Goal: Entertainment & Leisure: Consume media (video, audio)

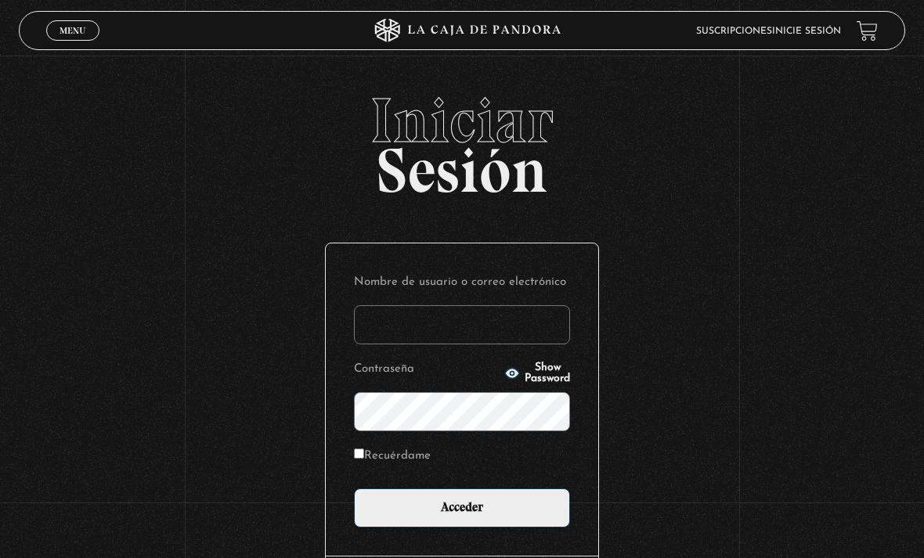
type input "[EMAIL_ADDRESS][DOMAIN_NAME]"
click at [462, 516] on input "Acceder" at bounding box center [462, 507] width 216 height 39
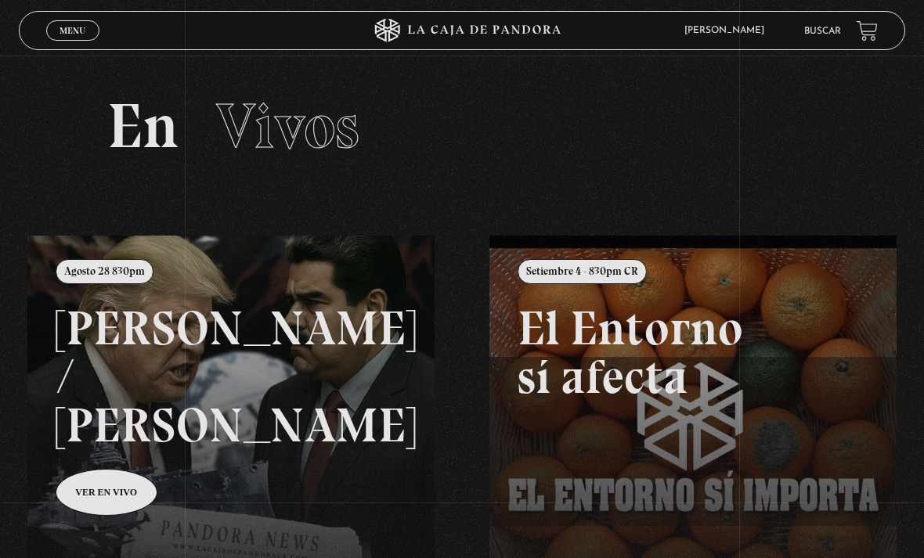
click at [66, 41] on span "Cerrar" at bounding box center [73, 44] width 37 height 11
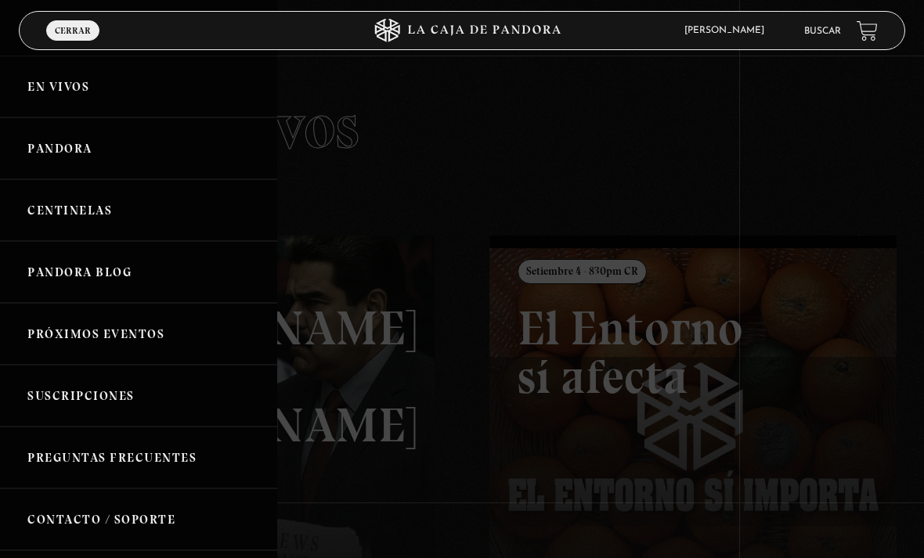
click at [34, 160] on link "Pandora" at bounding box center [138, 148] width 277 height 62
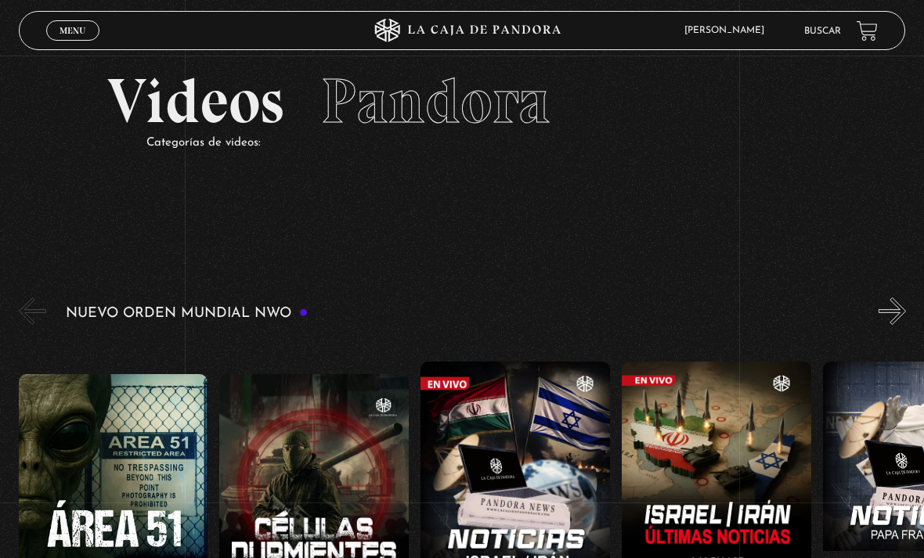
scroll to position [24, 0]
click at [63, 50] on header "Menu Cerrar [PERSON_NAME] En vivos Pandora Centinelas Mi cuenta Salir [GEOGRAPH…" at bounding box center [462, 30] width 887 height 39
click at [84, 40] on span "Cerrar" at bounding box center [73, 44] width 37 height 11
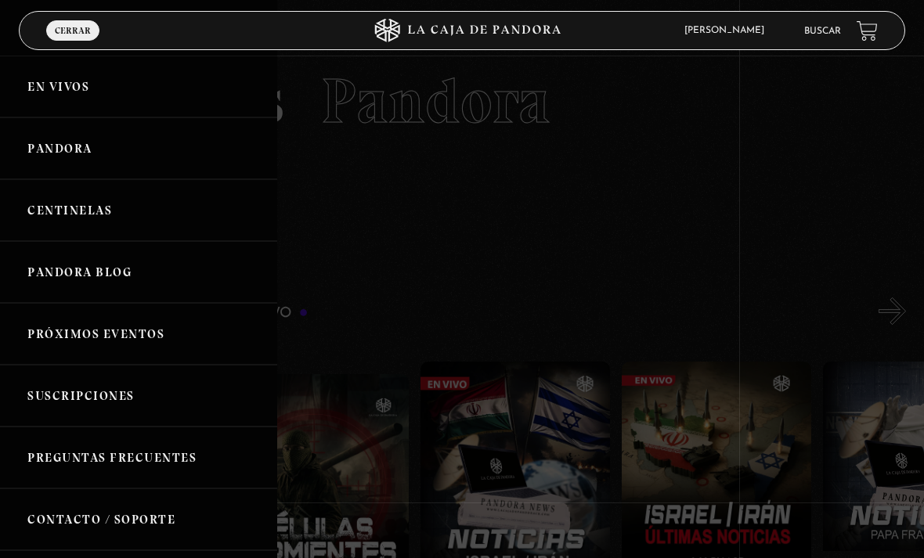
click at [54, 230] on link "Centinelas" at bounding box center [138, 210] width 277 height 62
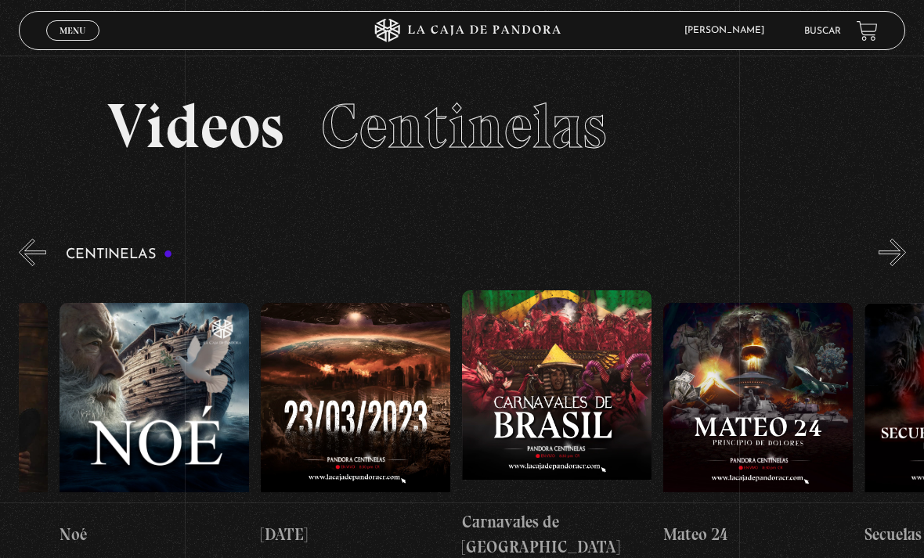
scroll to position [0, 8396]
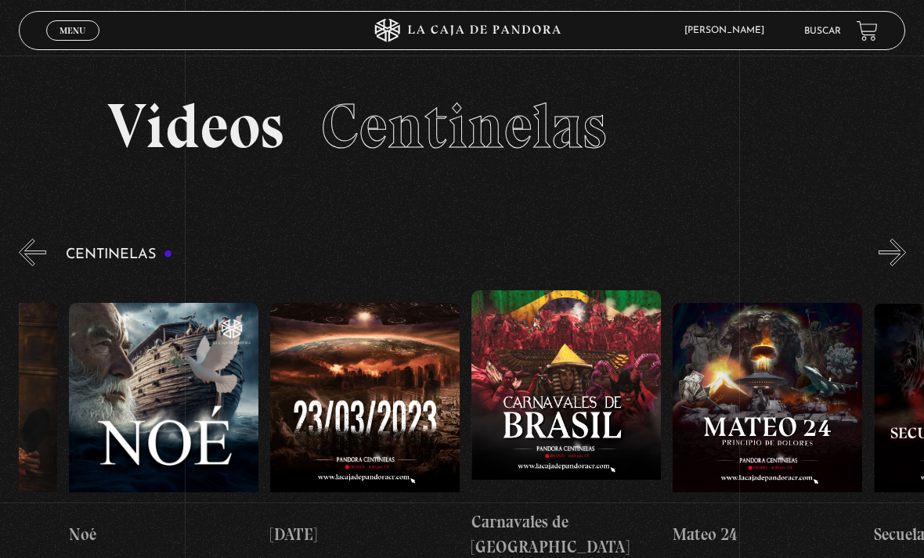
click at [773, 416] on figure at bounding box center [766, 408] width 189 height 211
